Goal: Task Accomplishment & Management: Complete application form

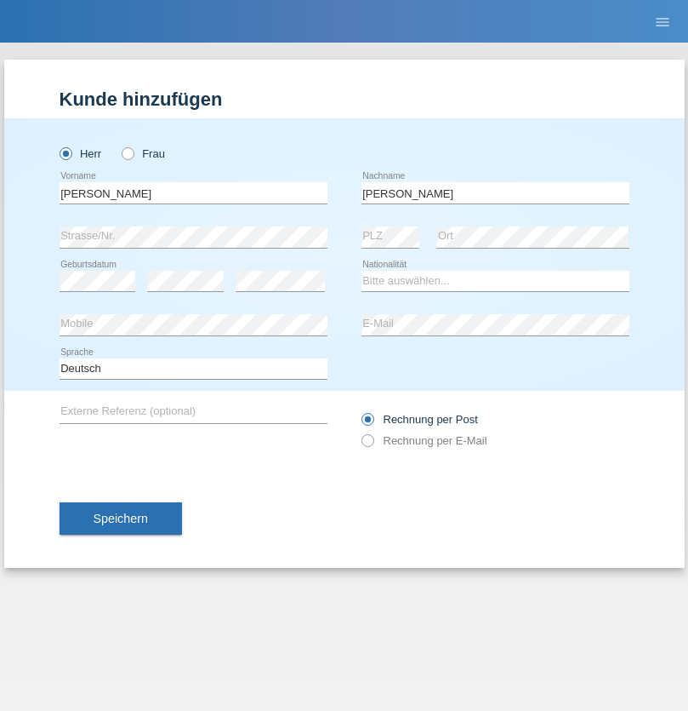
type input "[PERSON_NAME]"
select select "SY"
select select "C"
select select "21"
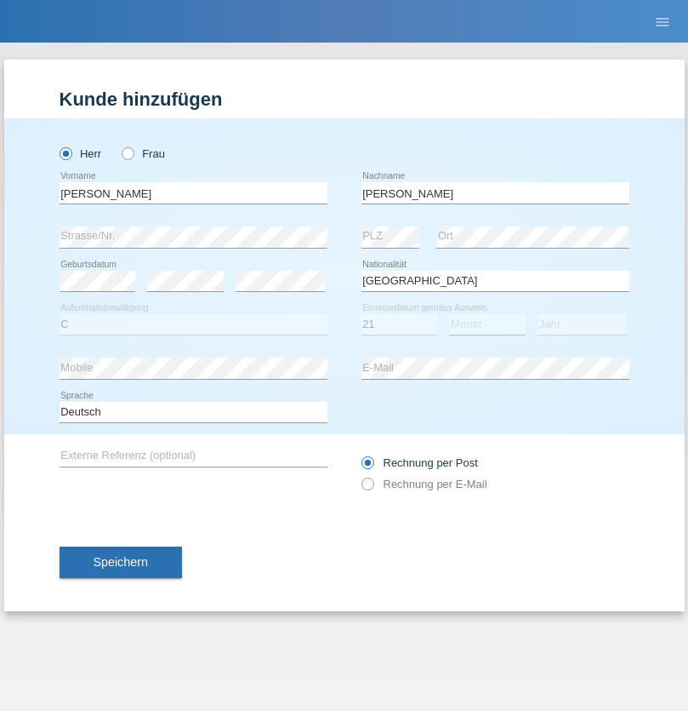
select select "12"
select select "2013"
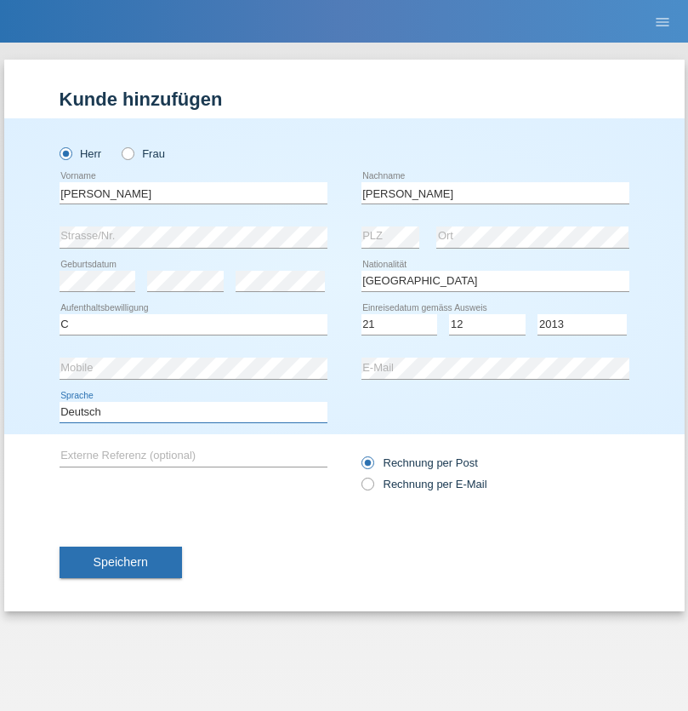
select select "en"
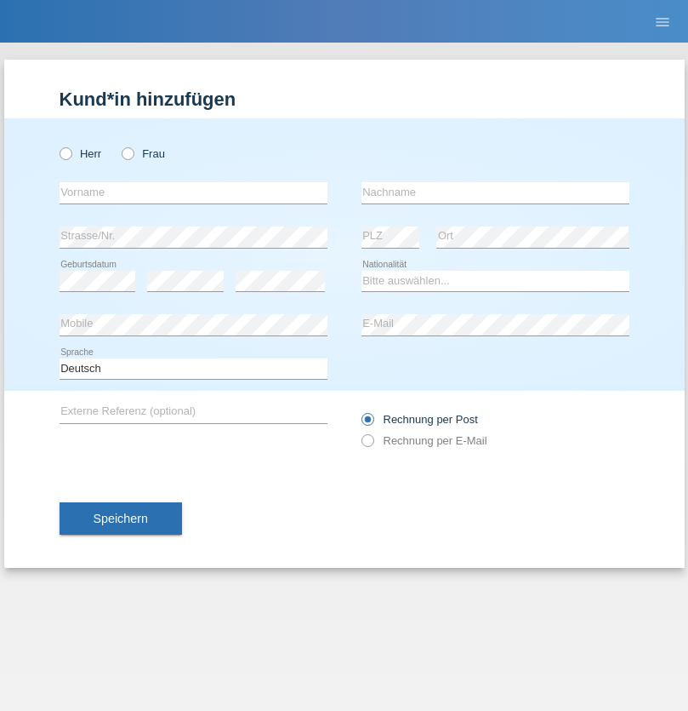
radio input "true"
click at [193, 192] on input "text" at bounding box center [194, 192] width 268 height 21
type input "David"
click at [495, 192] on input "text" at bounding box center [496, 192] width 268 height 21
type input "Senn"
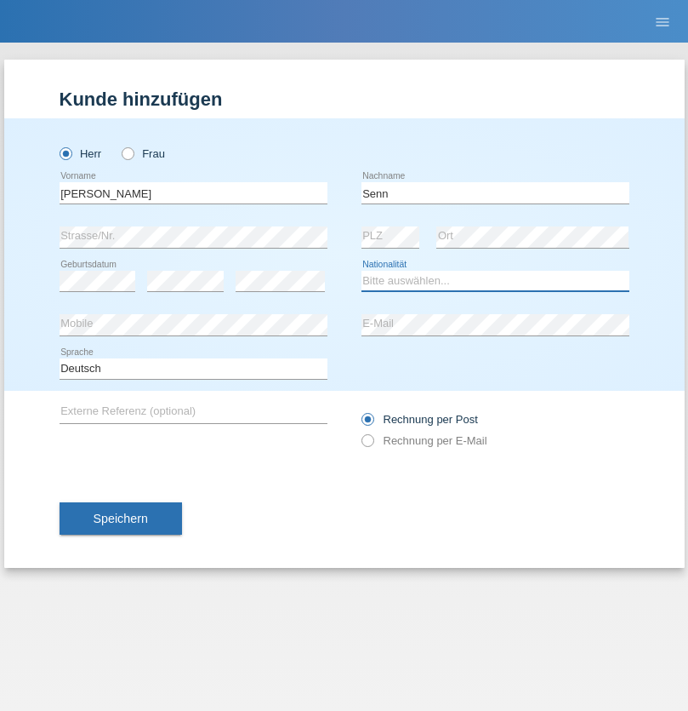
select select "CH"
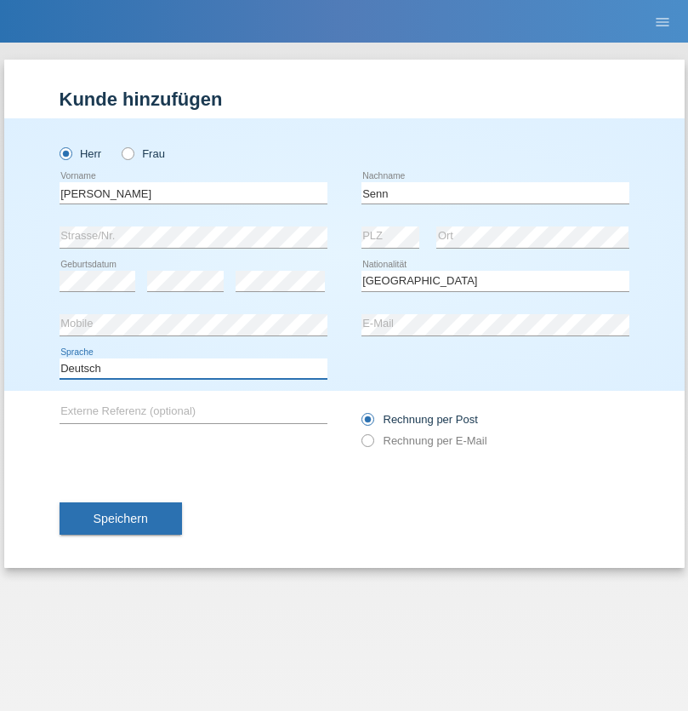
select select "en"
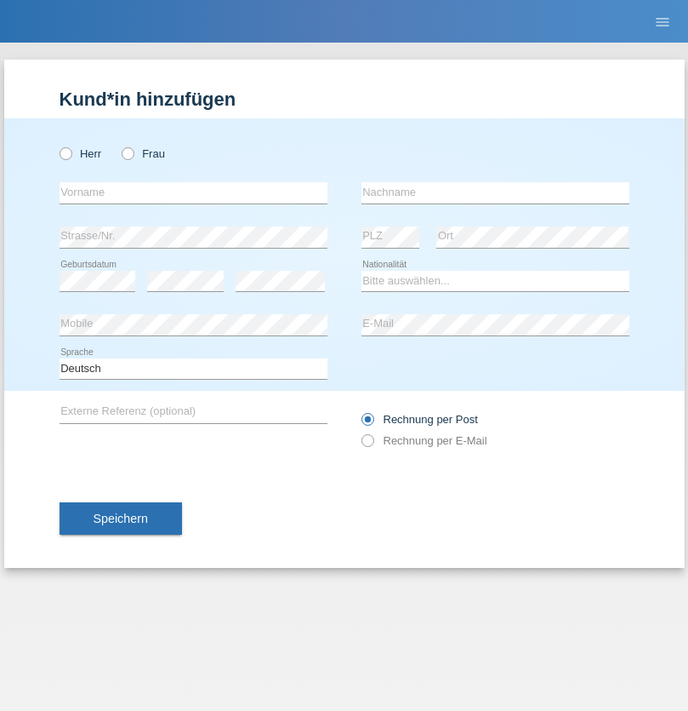
radio input "true"
click at [193, 192] on input "text" at bounding box center [194, 192] width 268 height 21
type input "Rihanna"
click at [495, 192] on input "text" at bounding box center [496, 192] width 268 height 21
type input "Dössegger"
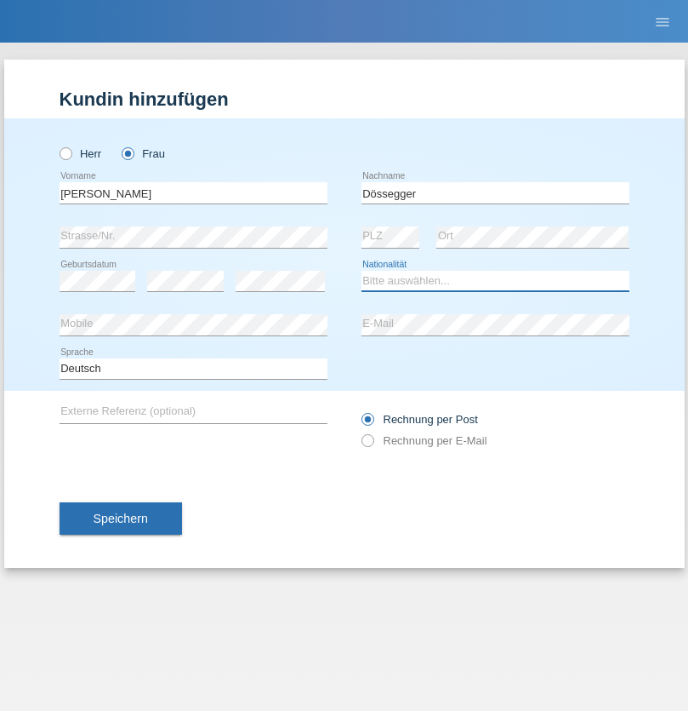
select select "CH"
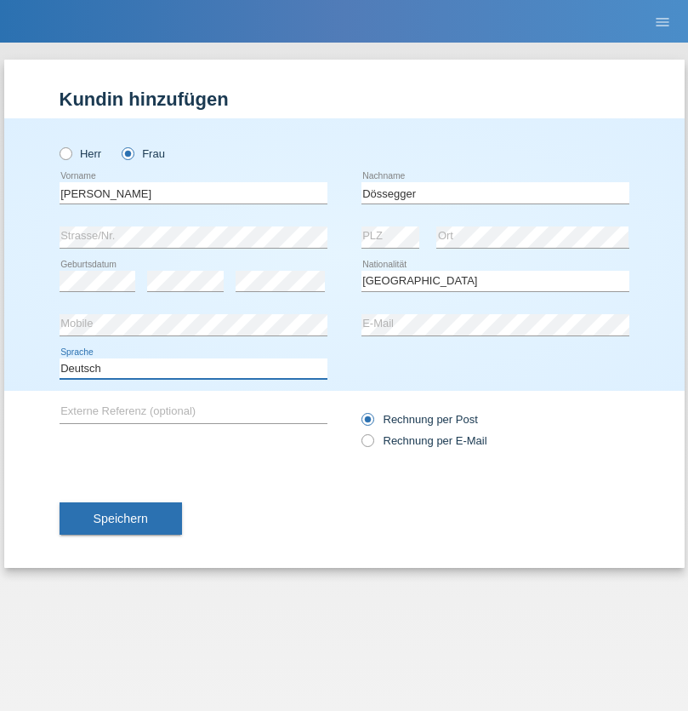
select select "en"
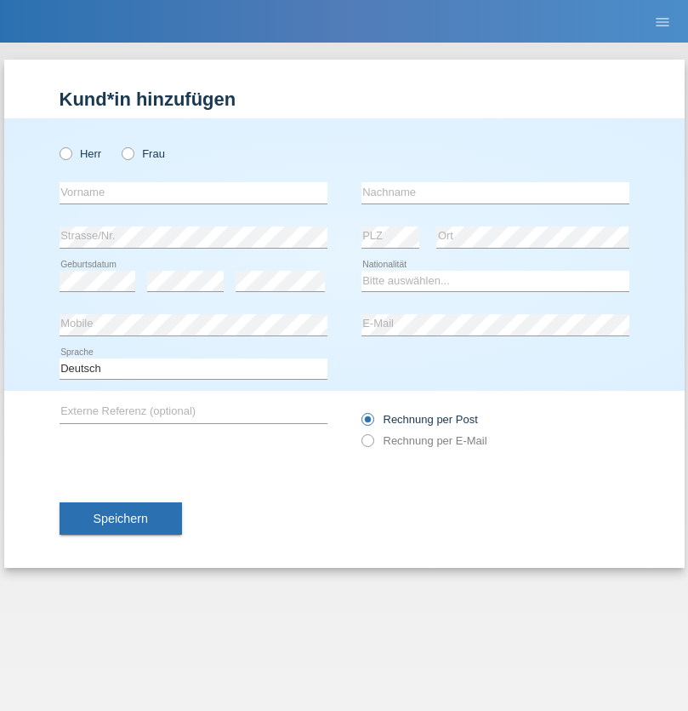
radio input "true"
click at [193, 192] on input "text" at bounding box center [194, 192] width 268 height 21
type input "firat"
click at [495, 192] on input "text" at bounding box center [496, 192] width 268 height 21
type input "kara"
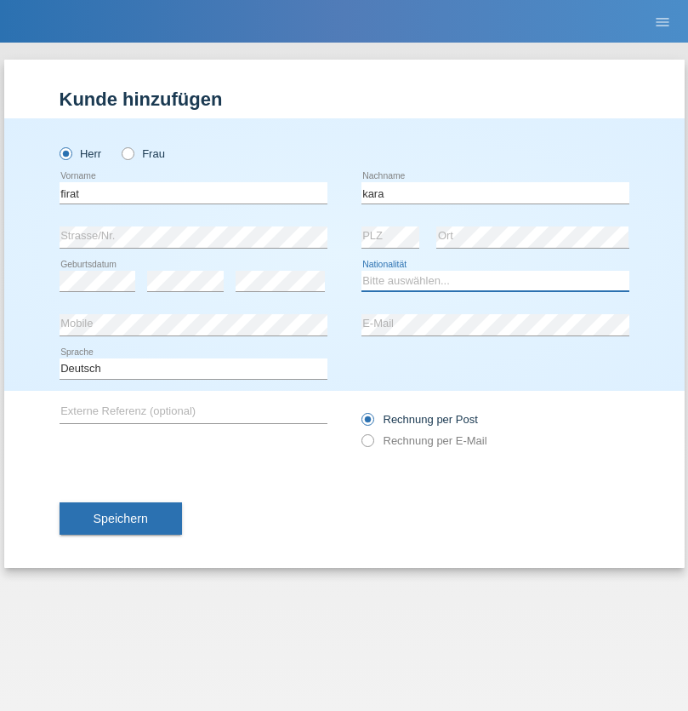
select select "CH"
radio input "true"
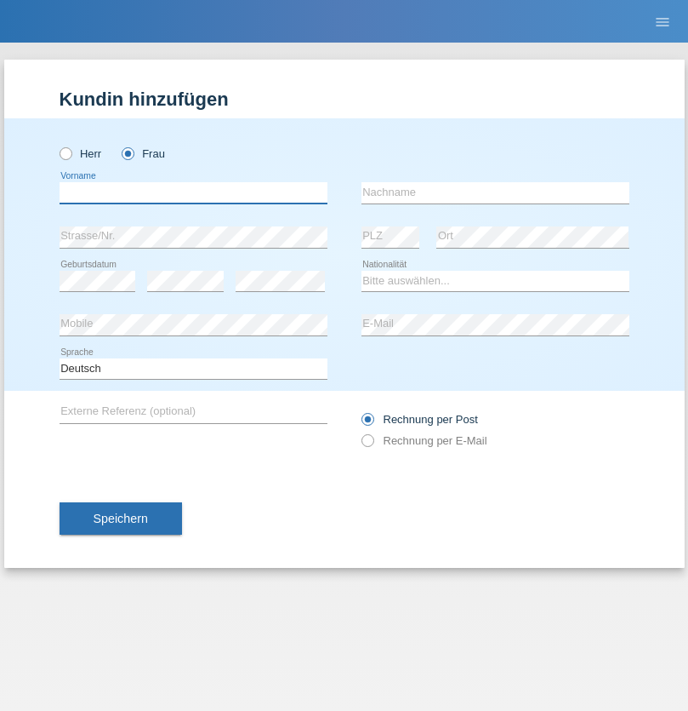
click at [193, 192] on input "text" at bounding box center [194, 192] width 268 height 21
type input "Senije"
click at [495, 192] on input "text" at bounding box center [496, 192] width 268 height 21
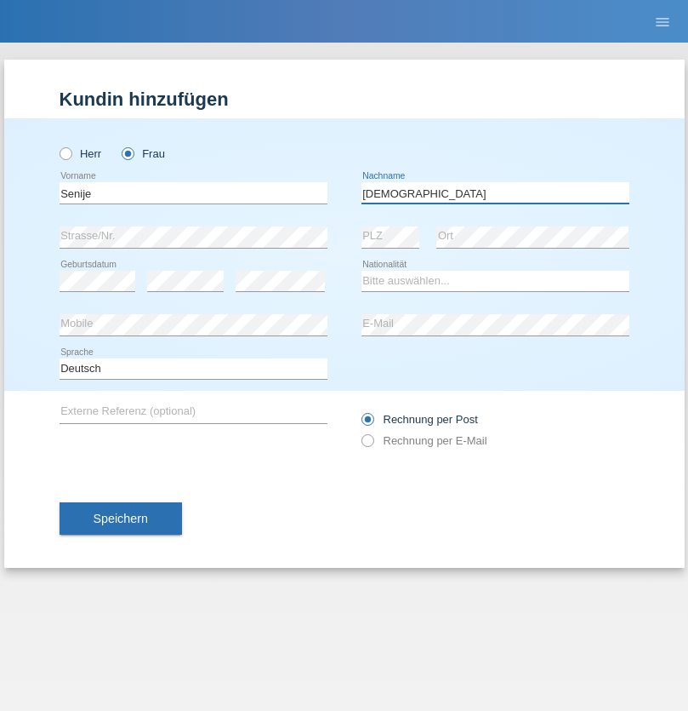
type input "Rama"
select select "CH"
radio input "true"
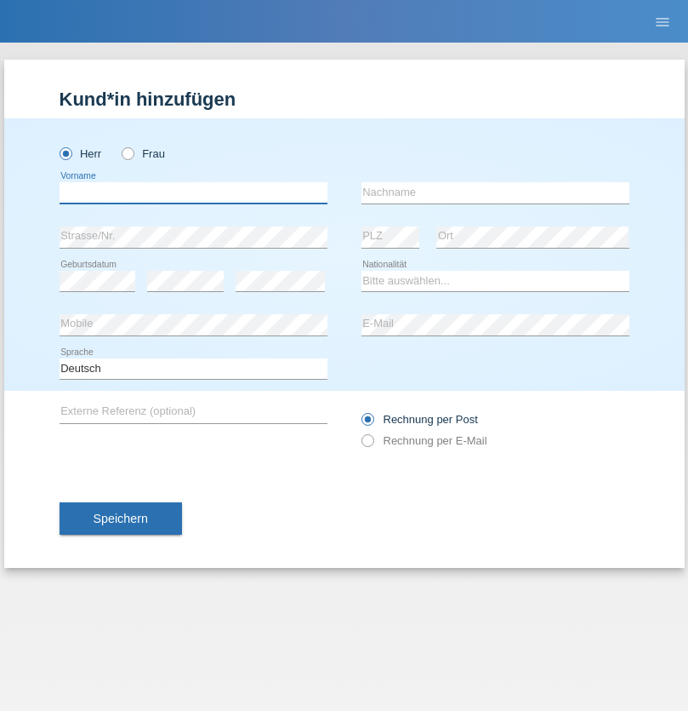
click at [193, 192] on input "text" at bounding box center [194, 192] width 268 height 21
type input "Andy"
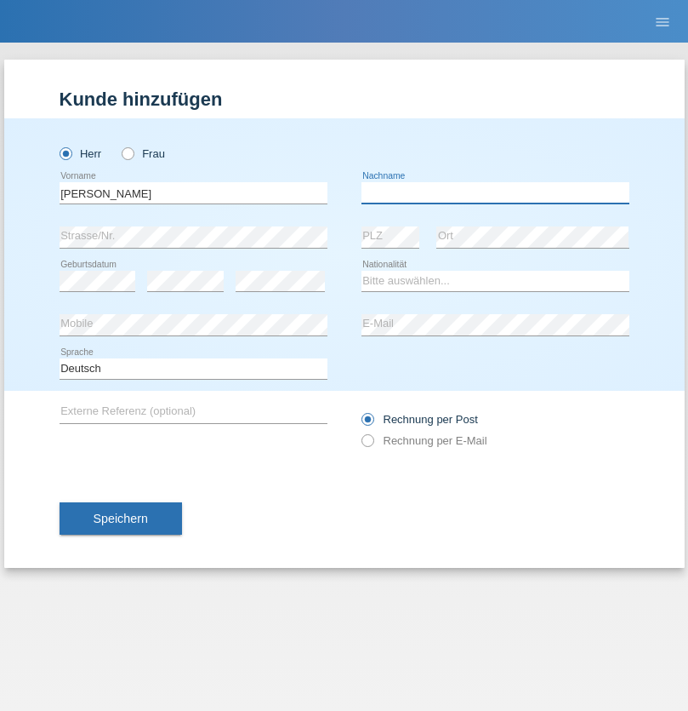
click at [495, 192] on input "text" at bounding box center [496, 192] width 268 height 21
type input "Priestley"
select select "CH"
radio input "true"
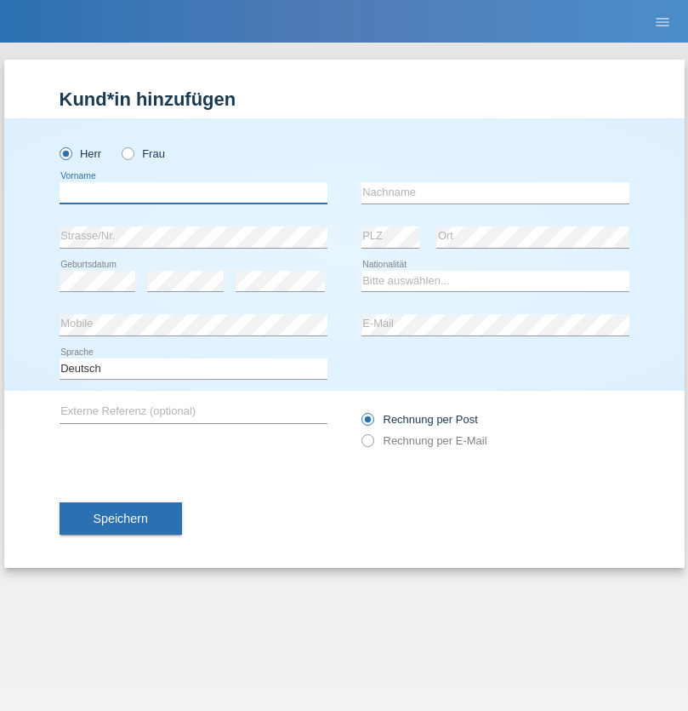
click at [193, 192] on input "text" at bounding box center [194, 192] width 268 height 21
type input "Francesco"
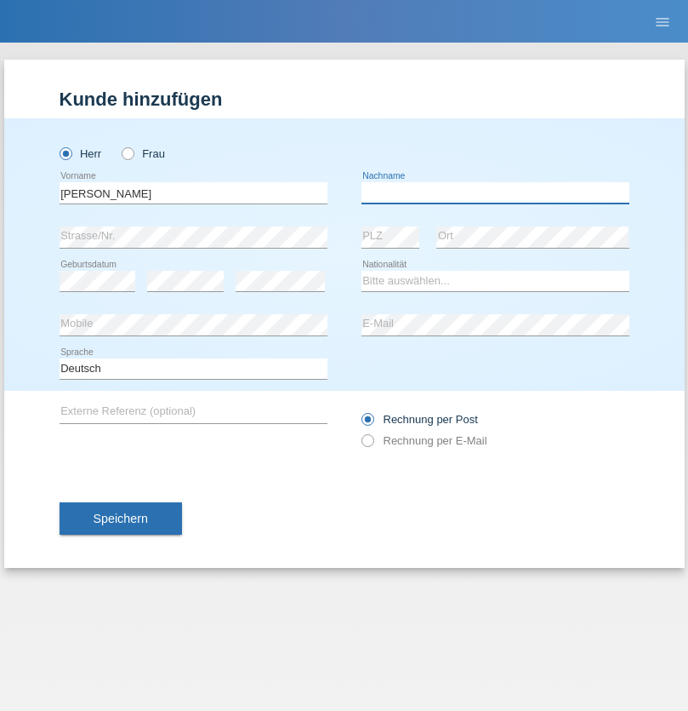
click at [495, 192] on input "text" at bounding box center [496, 192] width 268 height 21
type input "Fortugno"
select select "IT"
select select "C"
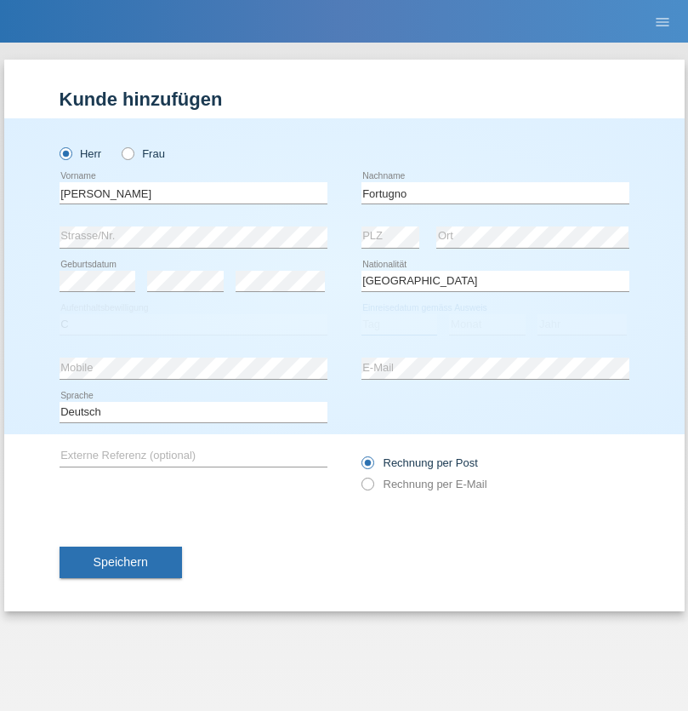
select select "09"
select select "08"
select select "2006"
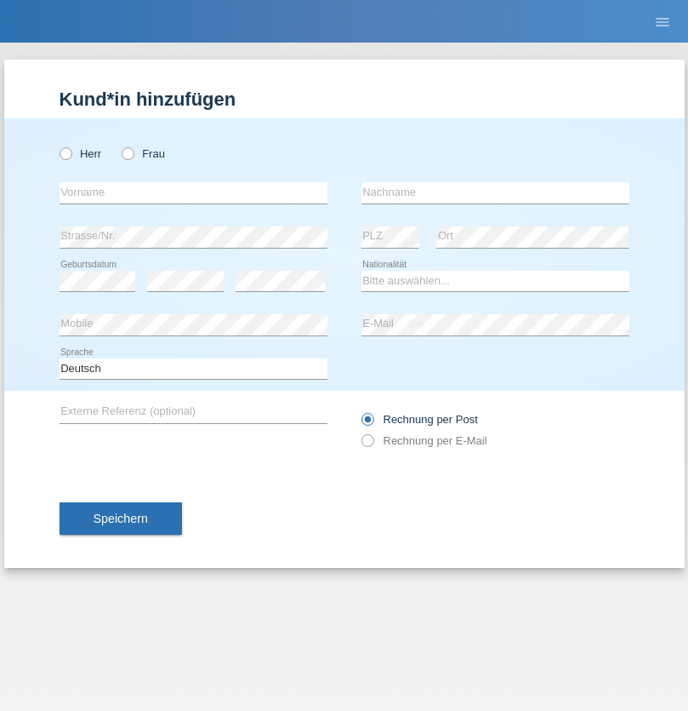
radio input "true"
click at [193, 192] on input "text" at bounding box center [194, 192] width 268 height 21
type input "[PERSON_NAME]"
click at [495, 192] on input "text" at bounding box center [496, 192] width 268 height 21
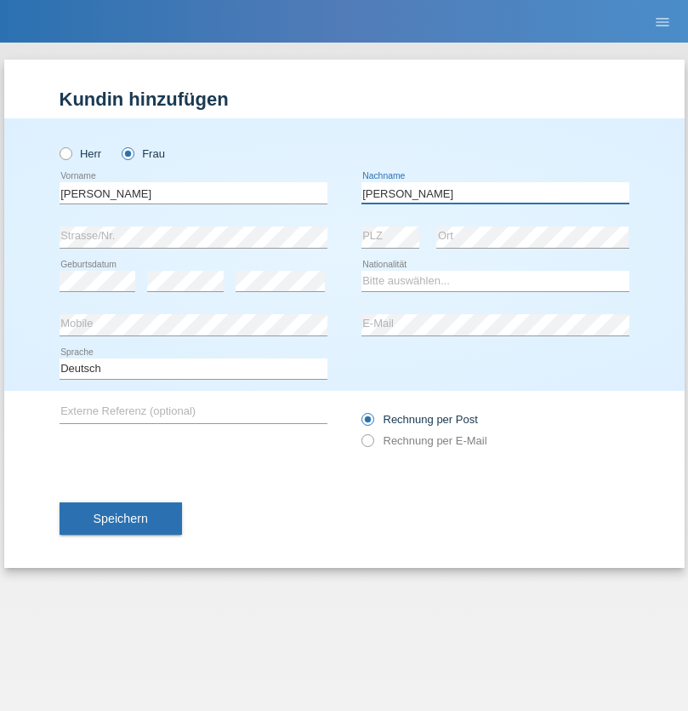
type input "[PERSON_NAME]"
select select "UA"
select select "C"
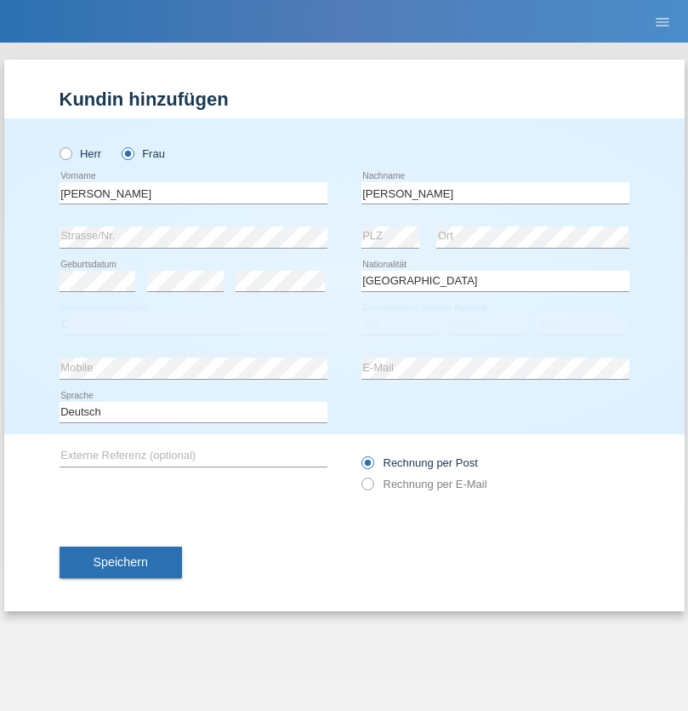
select select "23"
select select "10"
select select "2021"
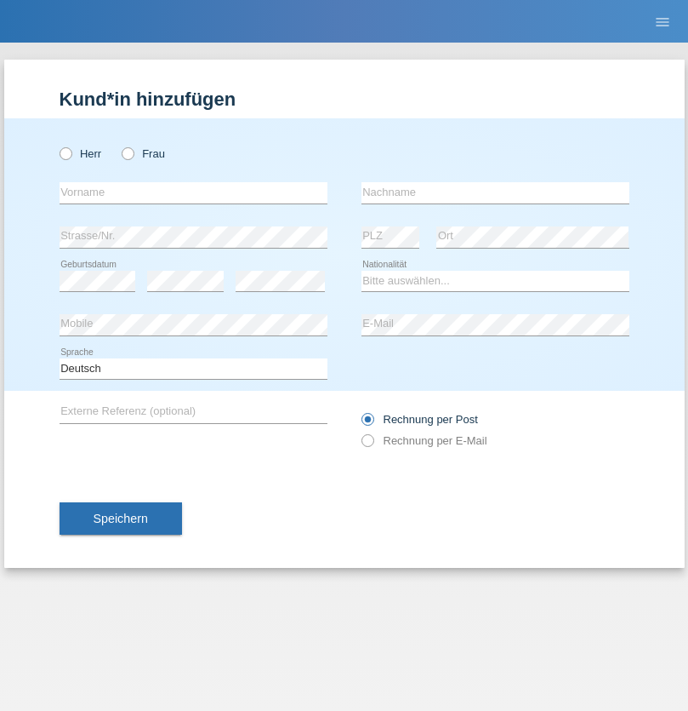
radio input "true"
click at [193, 192] on input "text" at bounding box center [194, 192] width 268 height 21
type input "Nuria"
click at [495, 192] on input "text" at bounding box center [496, 192] width 268 height 21
type input "D'Antino"
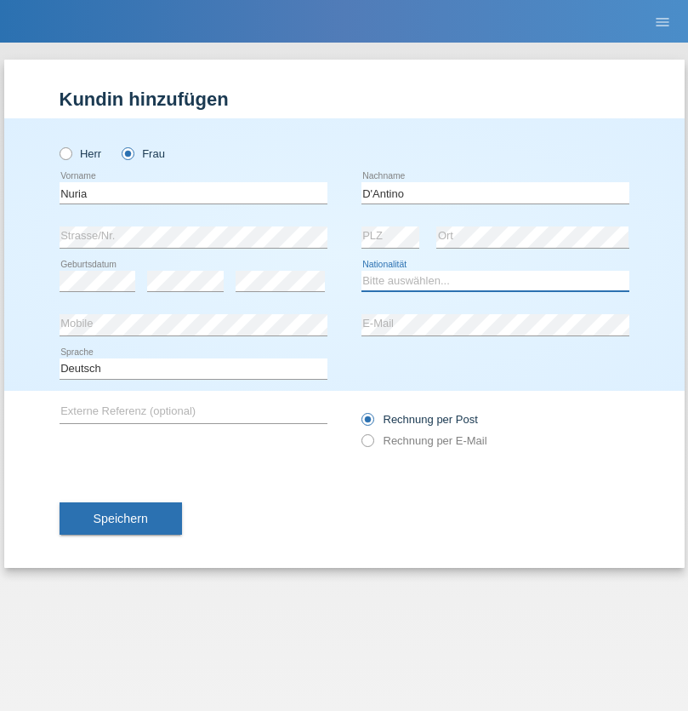
select select "CH"
